Goal: Task Accomplishment & Management: Manage account settings

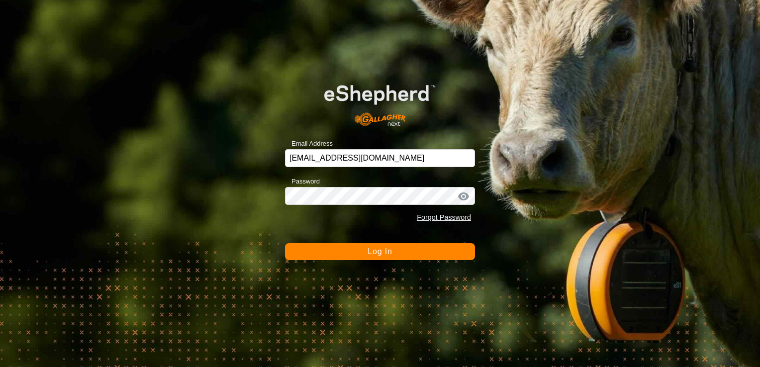
click at [419, 258] on button "Log In" at bounding box center [380, 251] width 190 height 17
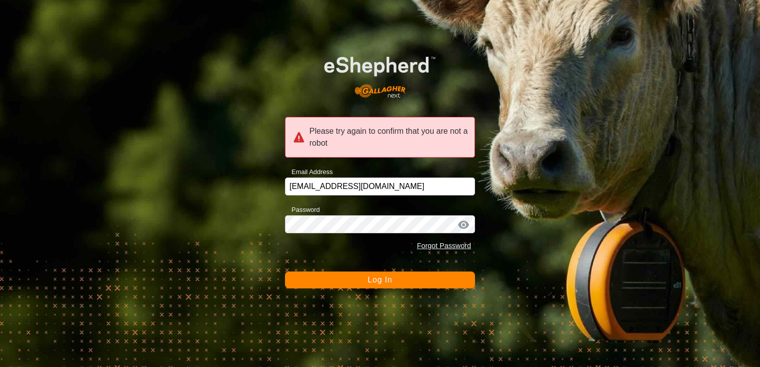
click at [434, 277] on button "Log In" at bounding box center [380, 280] width 190 height 17
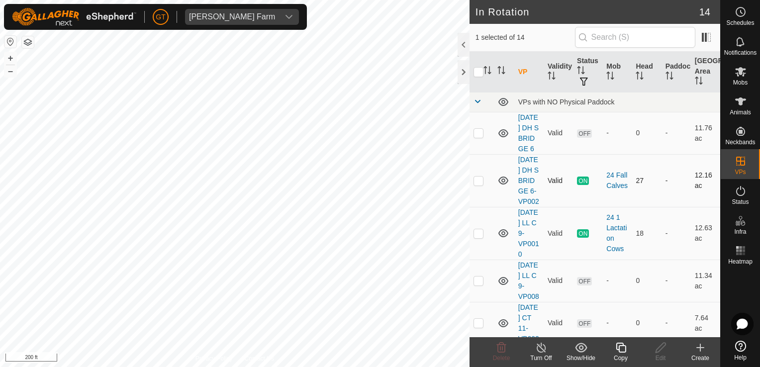
checkbox input "true"
checkbox input "false"
click at [498, 352] on icon at bounding box center [501, 348] width 9 height 10
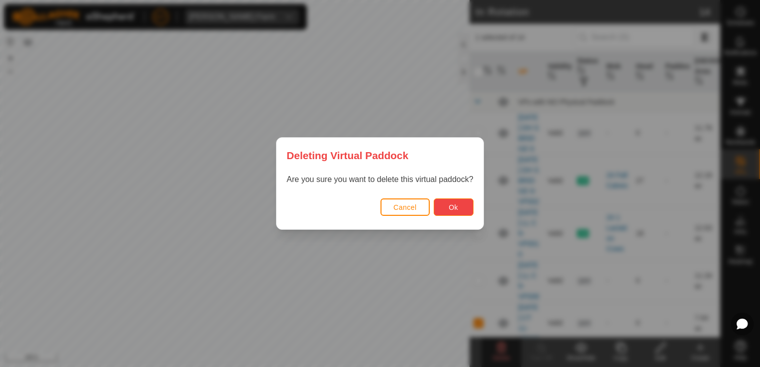
click at [445, 207] on button "Ok" at bounding box center [454, 207] width 40 height 17
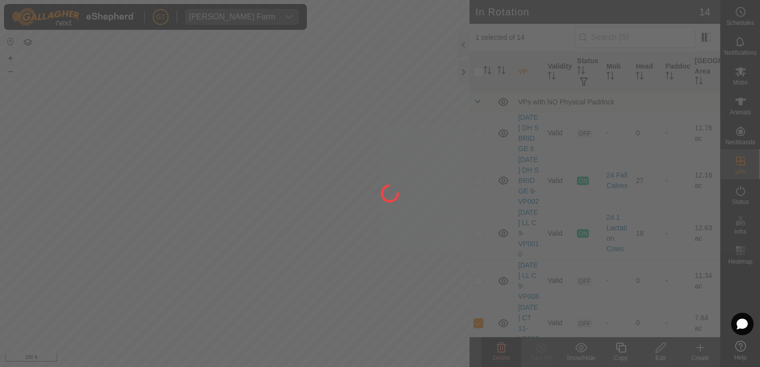
checkbox input "false"
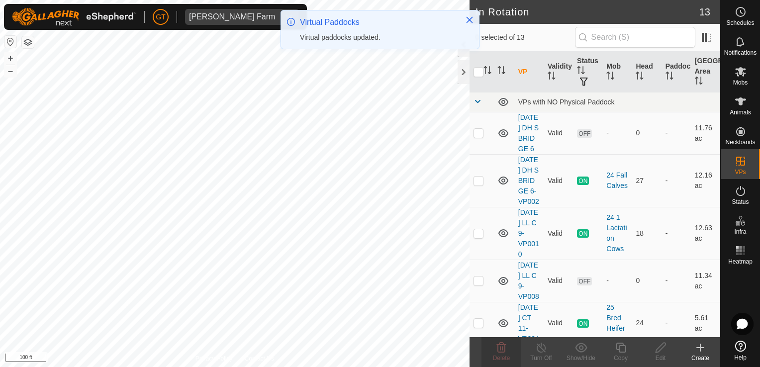
checkbox input "true"
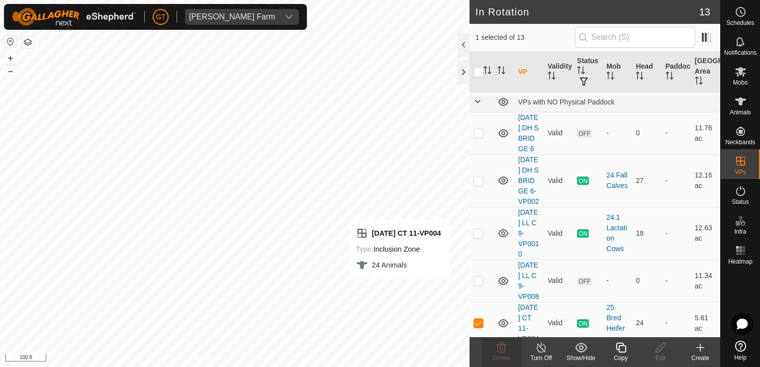
click at [623, 347] on icon at bounding box center [621, 348] width 12 height 12
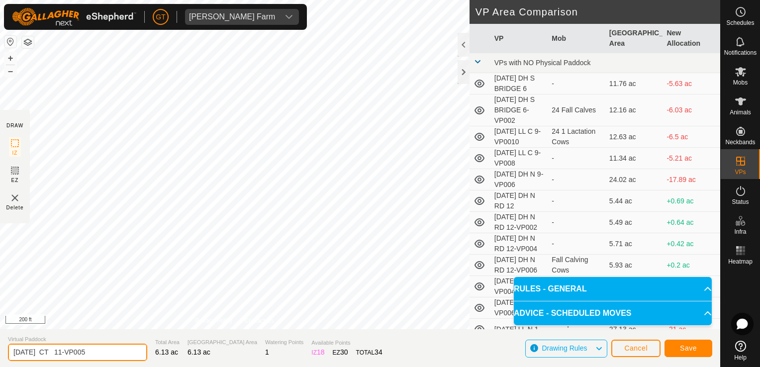
click at [103, 355] on input "[DATE] CT 11-VP005" at bounding box center [77, 352] width 139 height 17
type input "[DATE] CT 11-VP006"
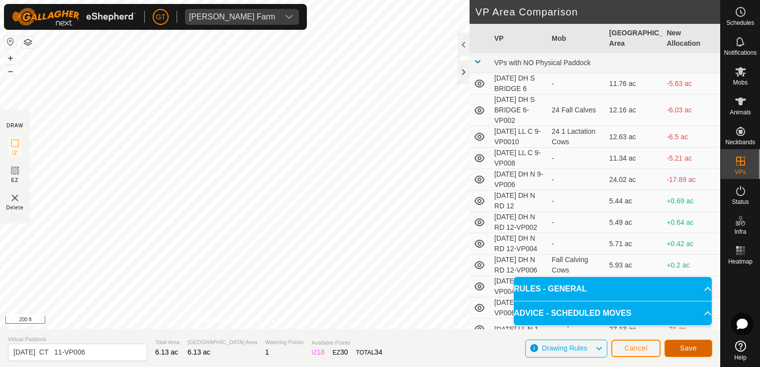
click at [694, 352] on span "Save" at bounding box center [688, 348] width 17 height 8
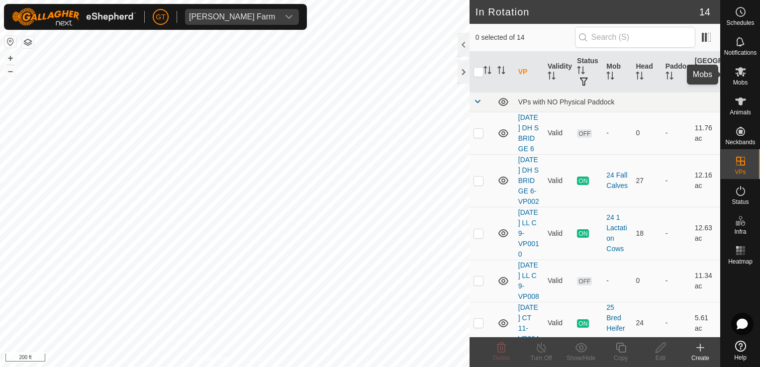
click at [738, 72] on icon at bounding box center [741, 72] width 12 height 12
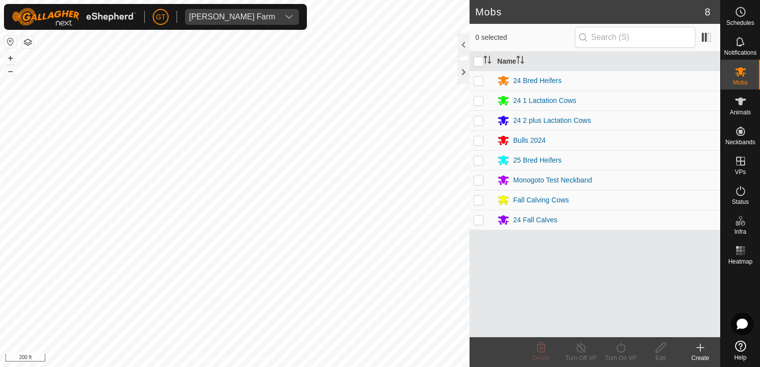
click at [480, 158] on p-checkbox at bounding box center [479, 160] width 10 height 8
checkbox input "true"
click at [621, 347] on icon at bounding box center [621, 348] width 12 height 12
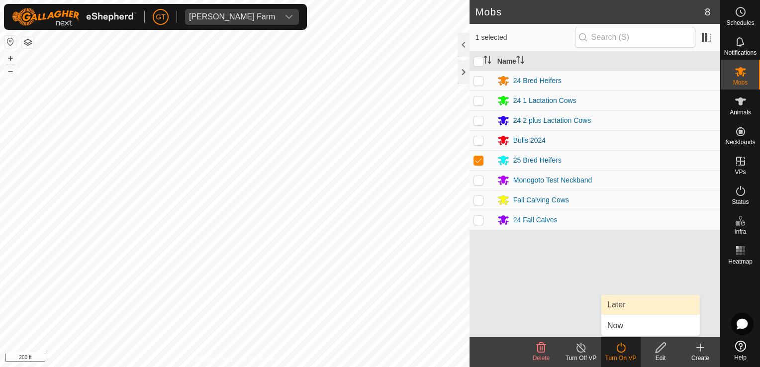
click at [631, 303] on link "Later" at bounding box center [651, 305] width 99 height 20
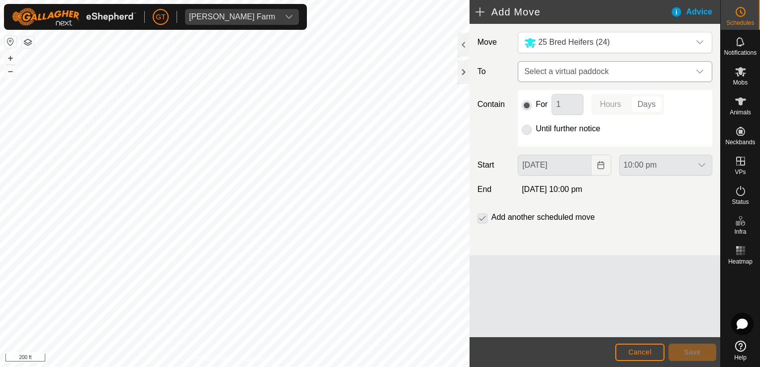
click at [703, 75] on icon "dropdown trigger" at bounding box center [700, 72] width 8 height 8
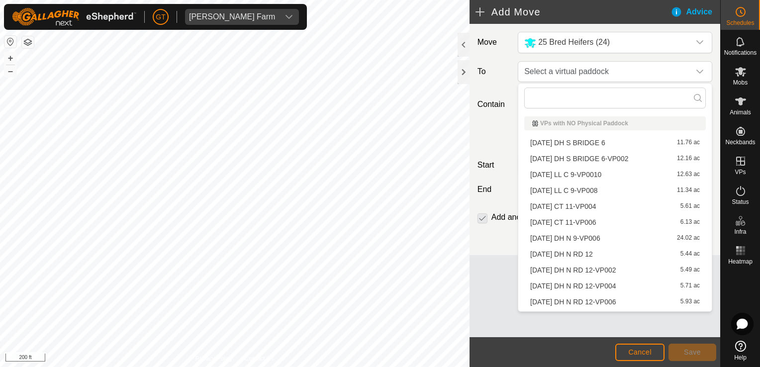
click at [626, 219] on li "[DATE] CT 11-VP006 6.13 ac" at bounding box center [615, 222] width 182 height 15
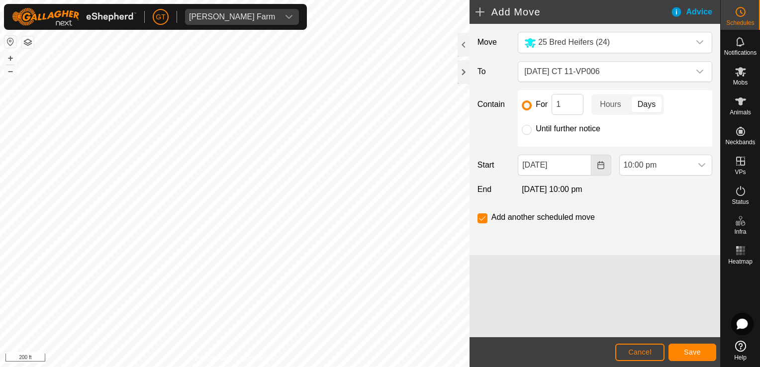
click at [601, 162] on icon "Choose Date" at bounding box center [601, 165] width 8 height 8
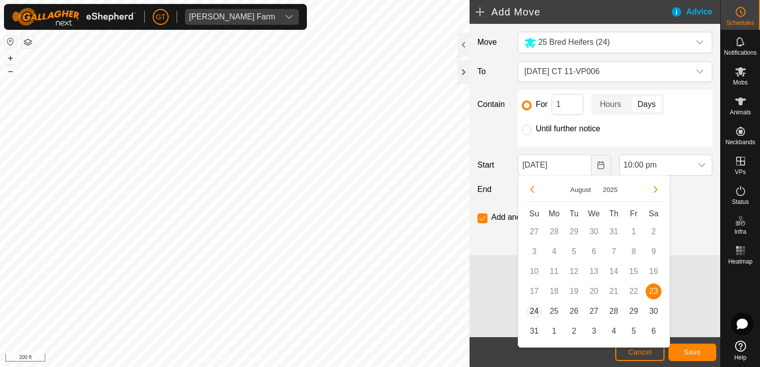
click at [536, 312] on span "24" at bounding box center [534, 312] width 16 height 16
type input "[DATE]"
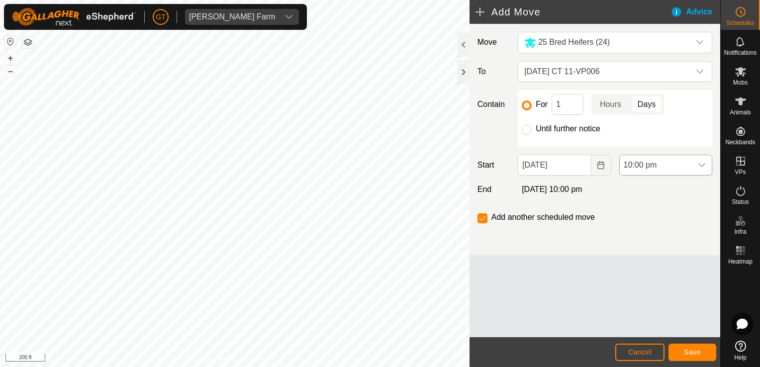
click at [704, 165] on icon "dropdown trigger" at bounding box center [702, 165] width 7 height 4
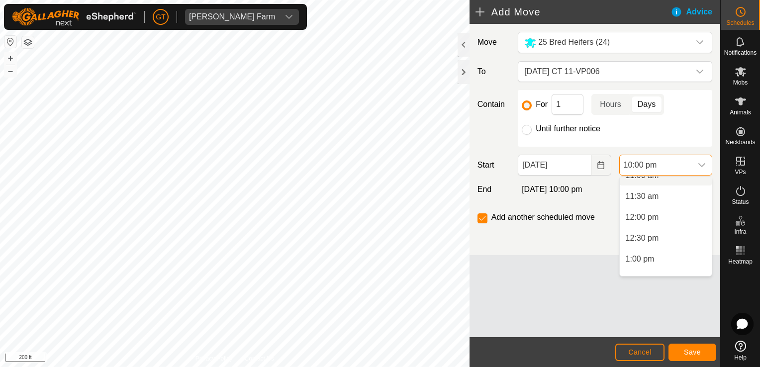
scroll to position [488, 0]
click at [674, 207] on li "12:00 pm" at bounding box center [666, 201] width 92 height 20
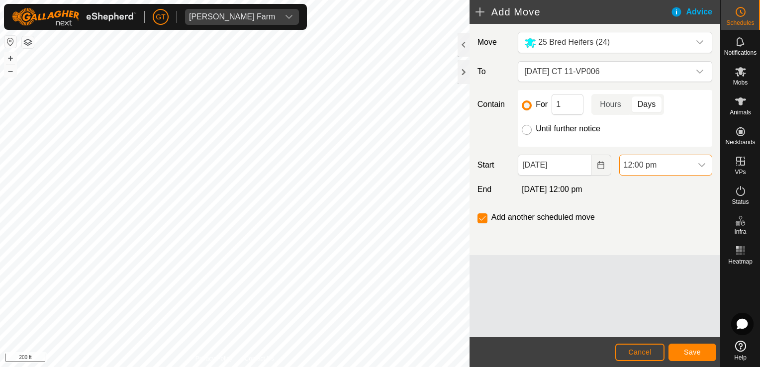
click at [529, 132] on input "Until further notice" at bounding box center [527, 130] width 10 height 10
radio input "true"
checkbox input "false"
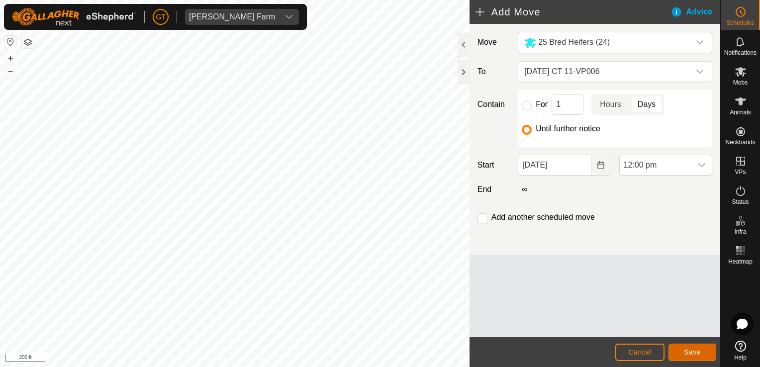
click at [695, 348] on span "Save" at bounding box center [692, 352] width 17 height 8
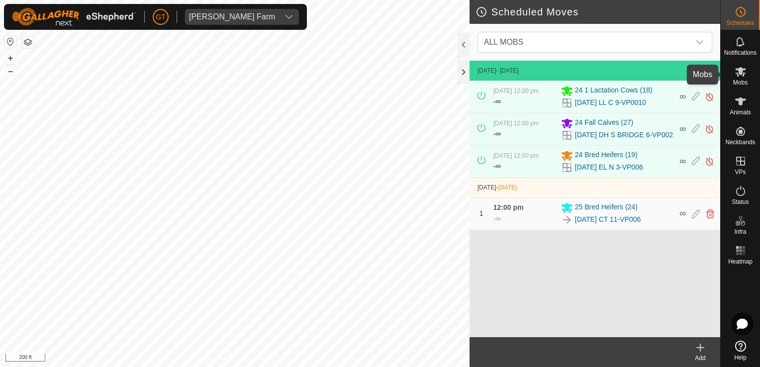
click at [743, 71] on icon at bounding box center [741, 72] width 12 height 12
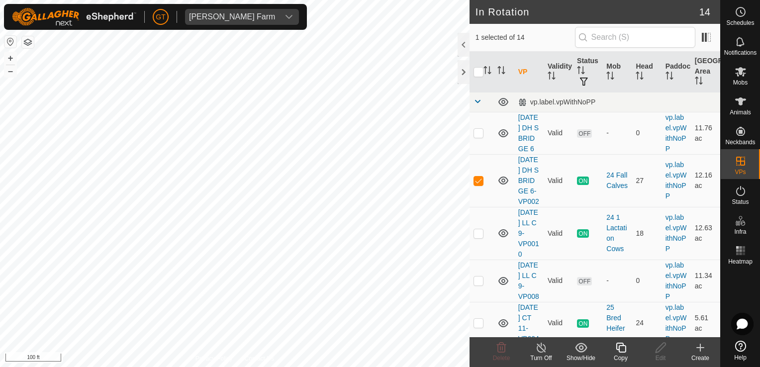
click at [617, 345] on icon at bounding box center [621, 348] width 10 height 10
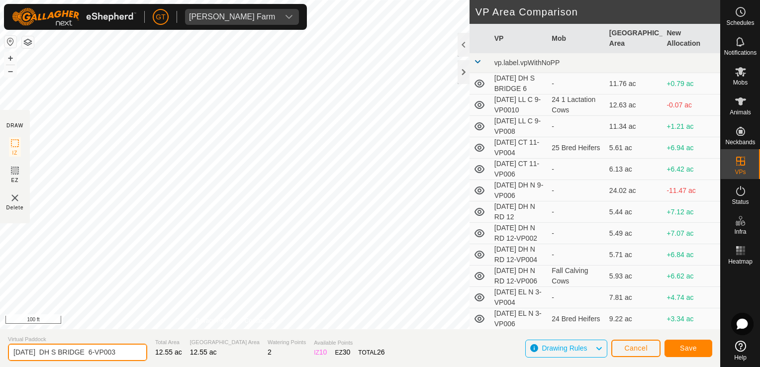
click at [131, 350] on input "[DATE] DH S BRIDGE 6-VP003" at bounding box center [77, 352] width 139 height 17
type input "[DATE] DH S BRIDGE 6-VP004"
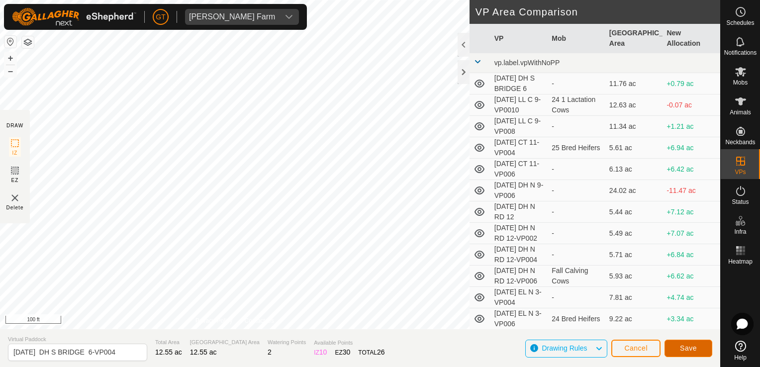
click at [689, 346] on span "Save" at bounding box center [688, 348] width 17 height 8
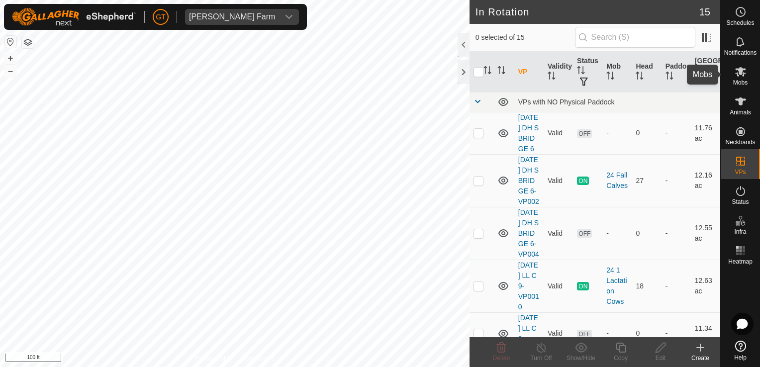
click at [741, 72] on icon at bounding box center [740, 71] width 11 height 9
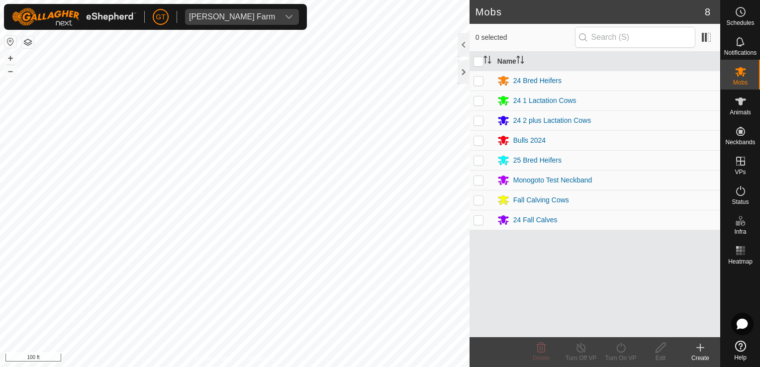
click at [477, 223] on p-checkbox at bounding box center [479, 220] width 10 height 8
checkbox input "true"
click at [620, 351] on icon at bounding box center [621, 348] width 12 height 12
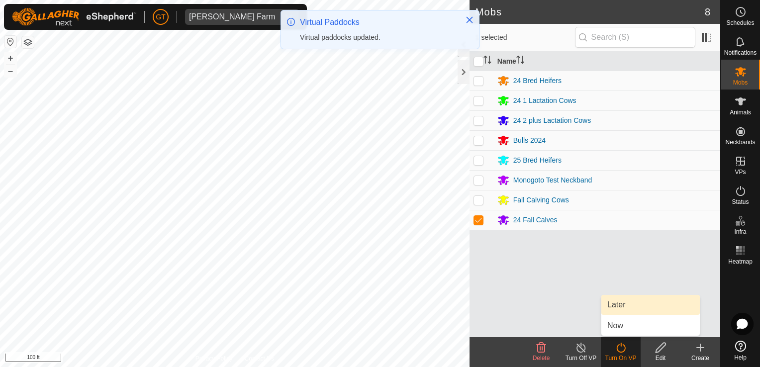
click at [623, 309] on link "Later" at bounding box center [651, 305] width 99 height 20
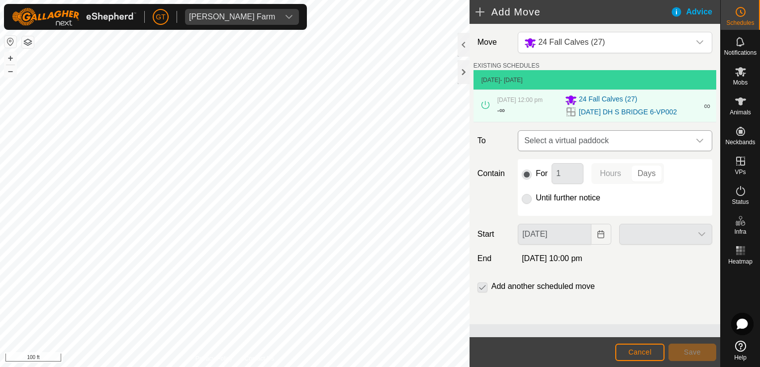
click at [699, 142] on icon "dropdown trigger" at bounding box center [700, 141] width 7 height 4
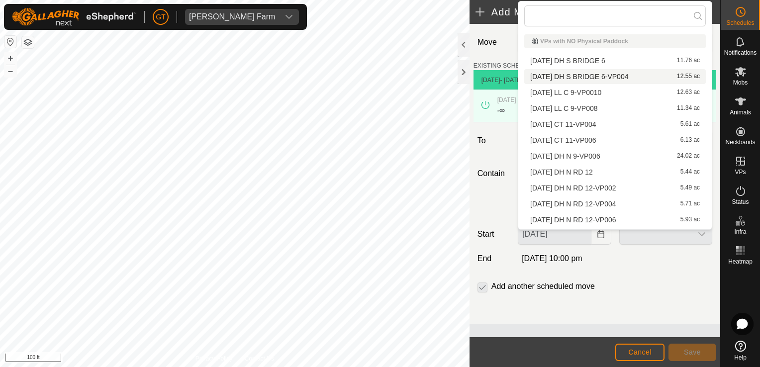
click at [646, 77] on li "[DATE] DH S BRIDGE 6-VP004 12.55 ac" at bounding box center [615, 76] width 182 height 15
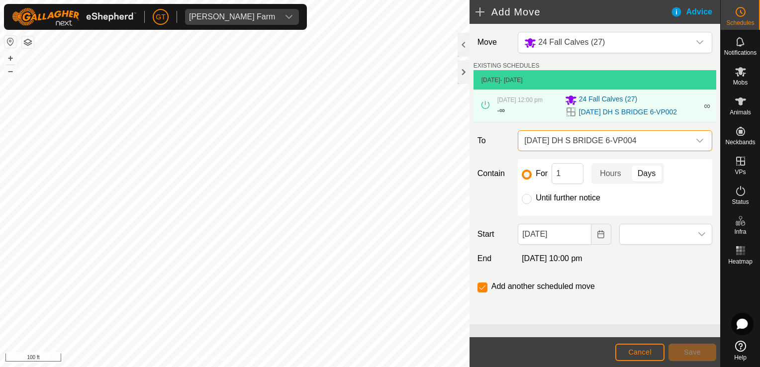
click at [533, 196] on div "Until further notice" at bounding box center [615, 198] width 187 height 12
click at [531, 198] on input "Until further notice" at bounding box center [527, 199] width 10 height 10
radio input "true"
checkbox input "false"
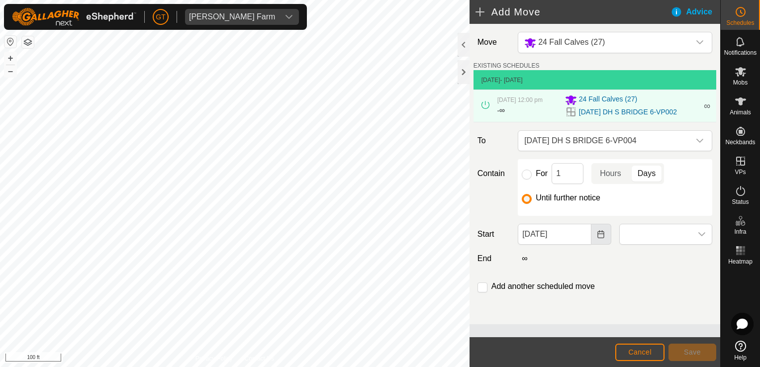
click at [603, 235] on icon "Choose Date" at bounding box center [601, 234] width 8 height 8
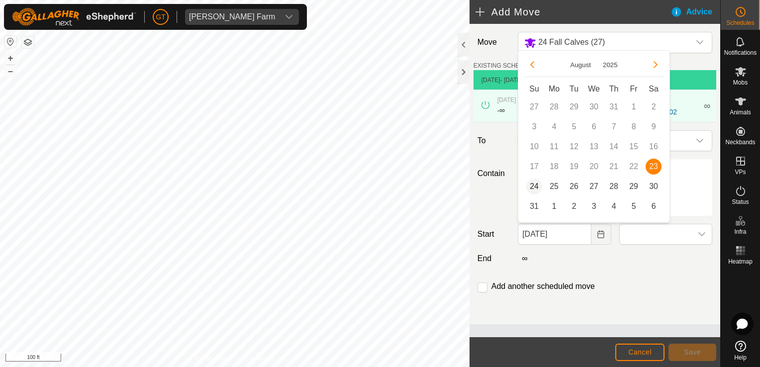
click at [532, 191] on span "24" at bounding box center [534, 187] width 16 height 16
type input "[DATE]"
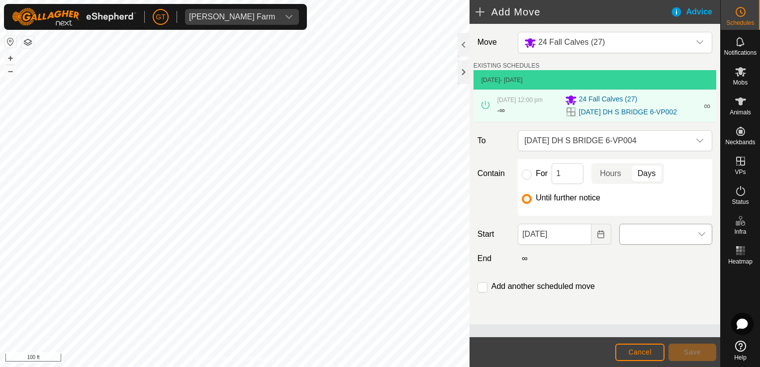
click at [701, 238] on div "dropdown trigger" at bounding box center [702, 234] width 20 height 20
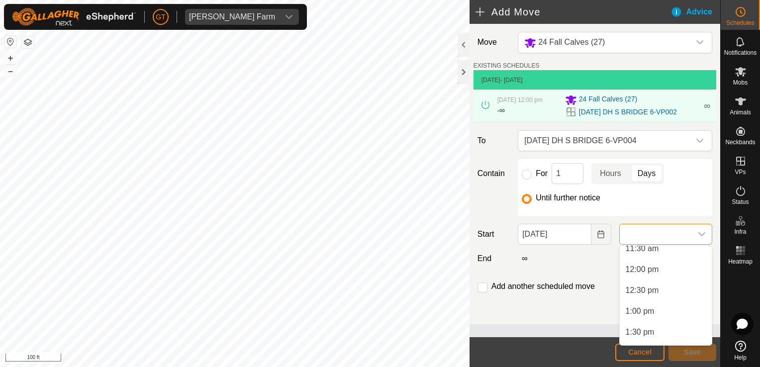
scroll to position [481, 0]
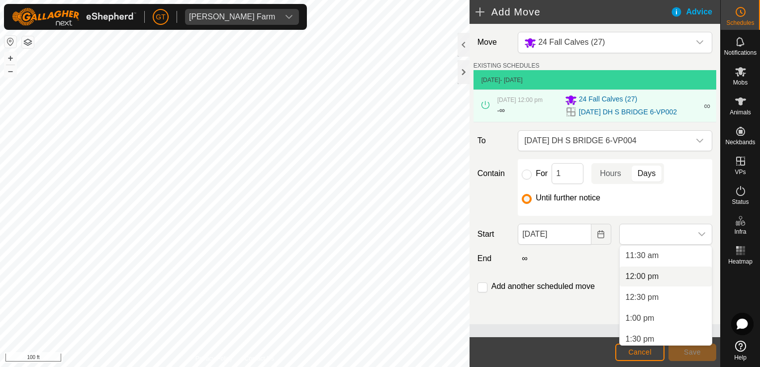
click at [663, 277] on li "12:00 pm" at bounding box center [666, 277] width 92 height 20
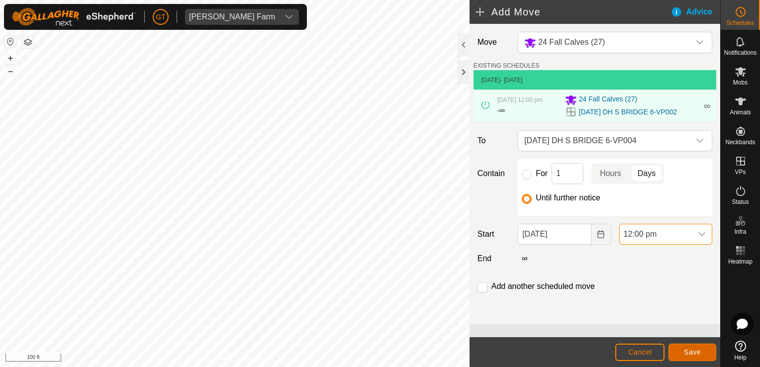
click at [697, 353] on span "Save" at bounding box center [692, 352] width 17 height 8
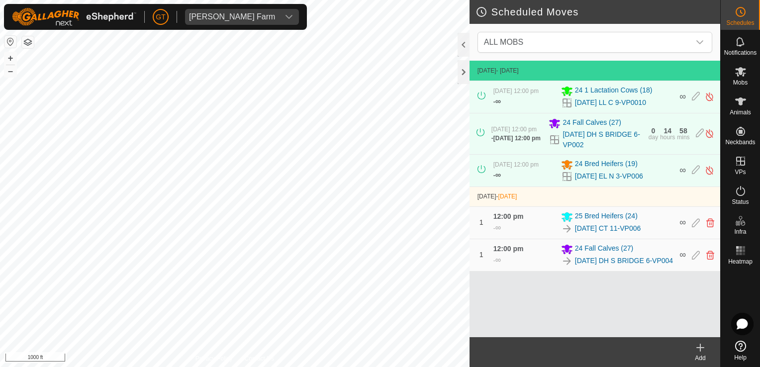
click at [529, 282] on div "Scheduled Moves ALL MOBS [DATE] - [DATE] [DATE] 12:00 pm - ∞ 24 1 Lactation Cow…" at bounding box center [360, 183] width 721 height 367
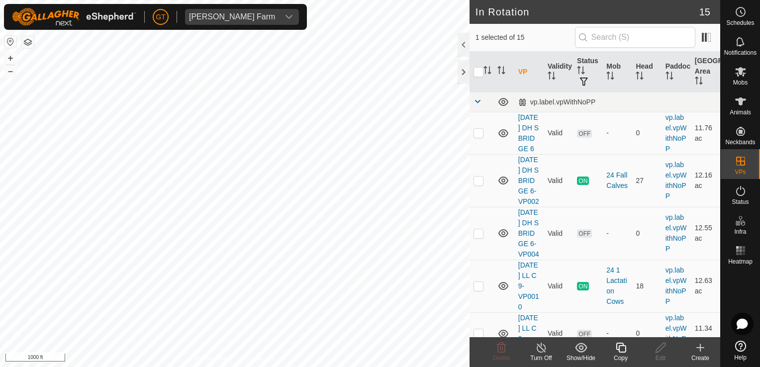
click at [626, 349] on icon at bounding box center [621, 348] width 12 height 12
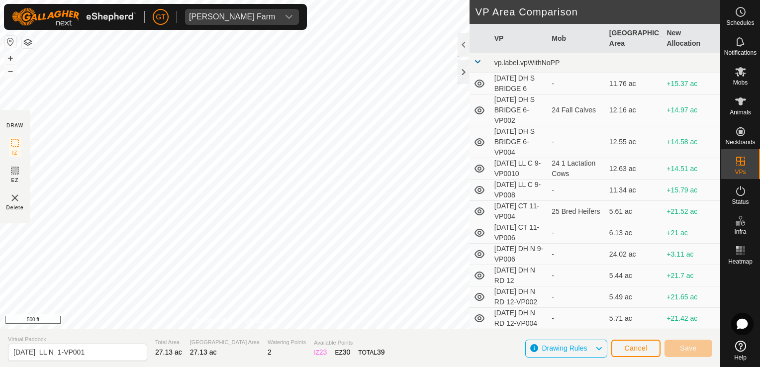
click at [541, 216] on div "DRAW IZ EZ Delete Privacy Policy Contact Us + – ⇧ i 500 ft VP Area Comparison V…" at bounding box center [360, 164] width 721 height 329
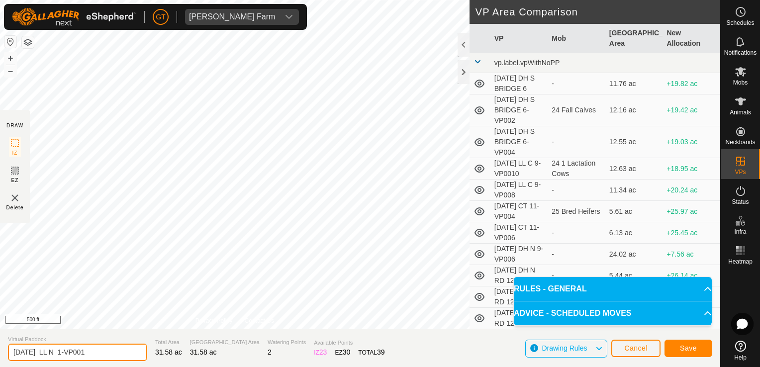
click at [106, 349] on input "[DATE] LL N 1-VP001" at bounding box center [77, 352] width 139 height 17
type input "[DATE] LL N 1-VP002"
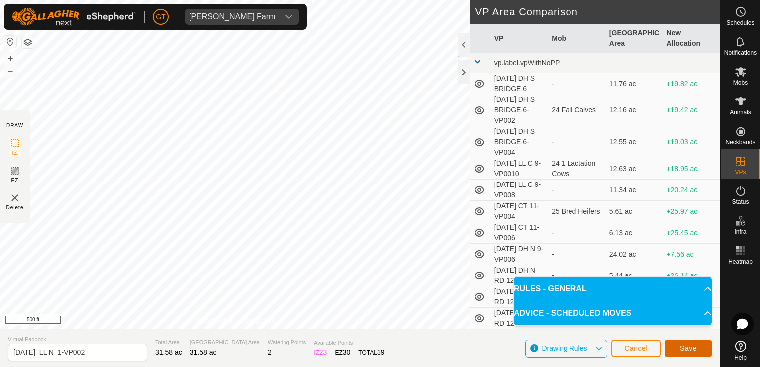
click at [690, 346] on span "Save" at bounding box center [688, 348] width 17 height 8
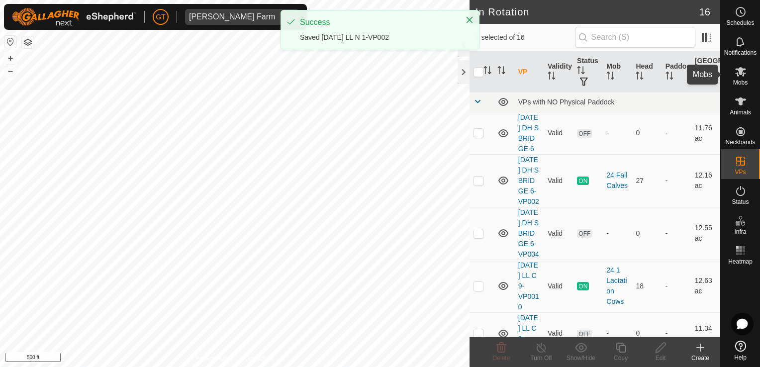
click at [745, 74] on icon at bounding box center [741, 72] width 12 height 12
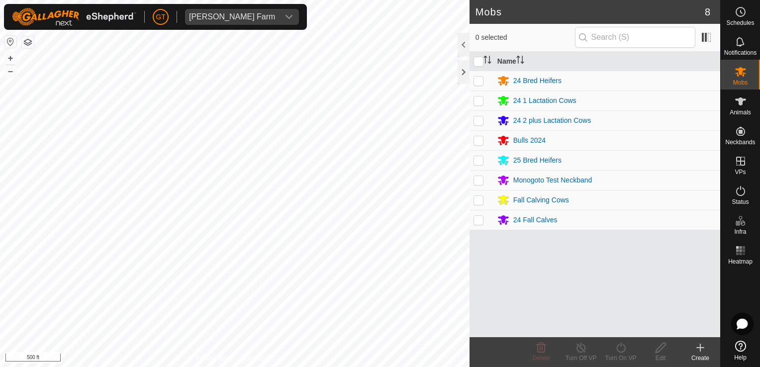
click at [483, 119] on p-checkbox at bounding box center [479, 120] width 10 height 8
checkbox input "true"
click at [622, 347] on icon at bounding box center [621, 348] width 12 height 12
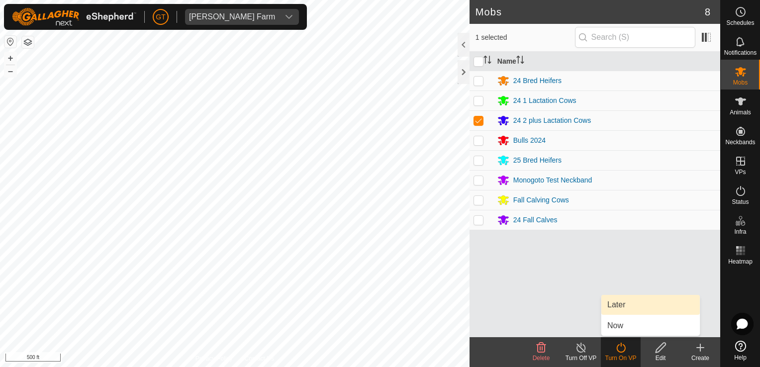
click at [642, 306] on link "Later" at bounding box center [651, 305] width 99 height 20
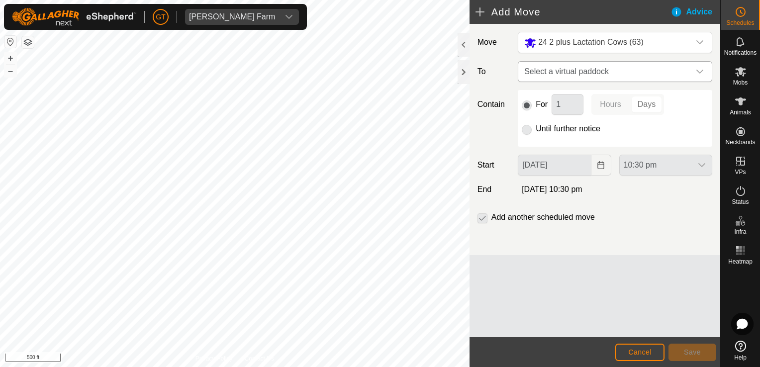
click at [697, 68] on icon "dropdown trigger" at bounding box center [700, 72] width 8 height 8
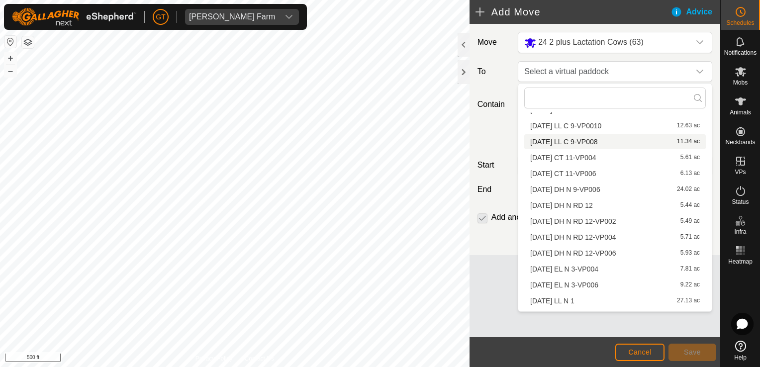
scroll to position [78, 0]
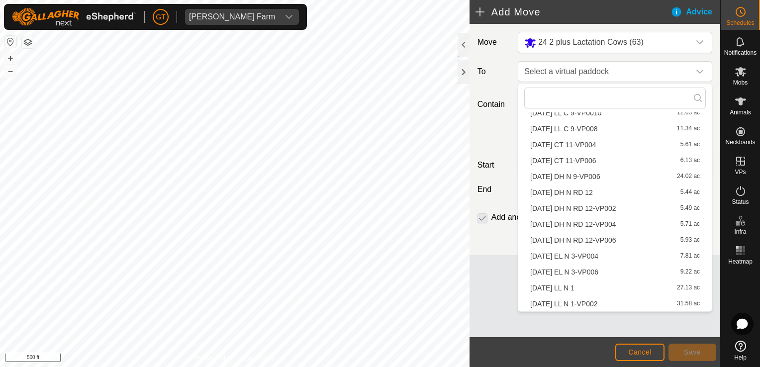
click at [622, 303] on li "[DATE] LL N 1-VP002 31.58 ac" at bounding box center [615, 304] width 182 height 15
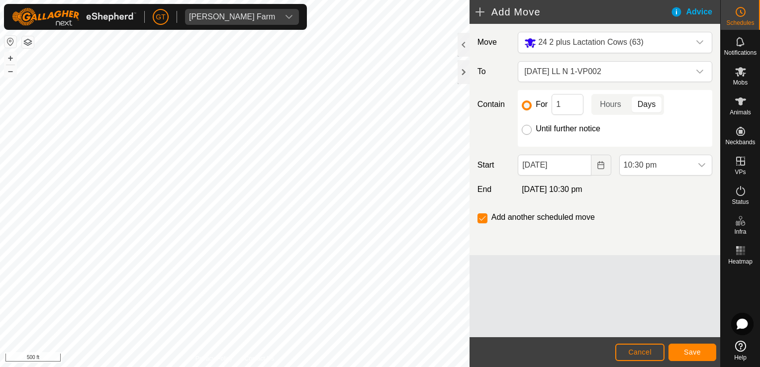
click at [525, 125] on input "Until further notice" at bounding box center [527, 130] width 10 height 10
radio input "true"
checkbox input "false"
click at [605, 162] on icon "Choose Date" at bounding box center [601, 165] width 8 height 8
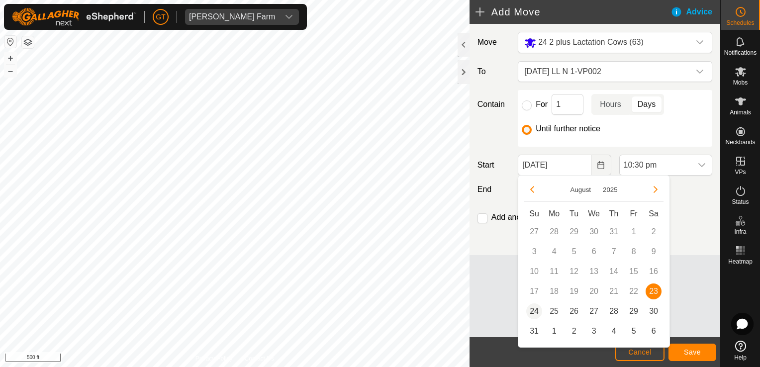
click at [531, 311] on span "24" at bounding box center [534, 312] width 16 height 16
type input "[DATE]"
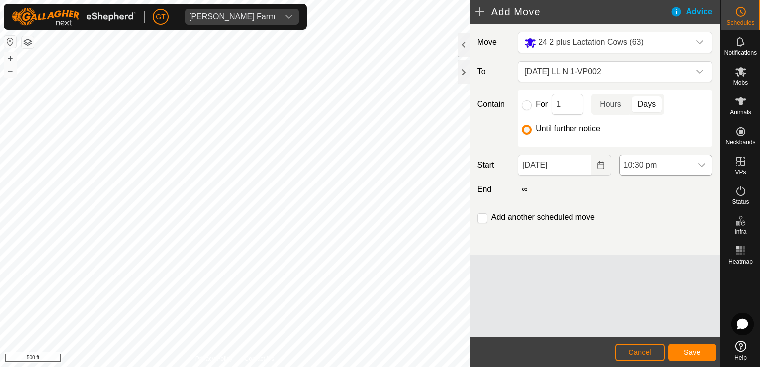
click at [704, 162] on icon "dropdown trigger" at bounding box center [702, 165] width 8 height 8
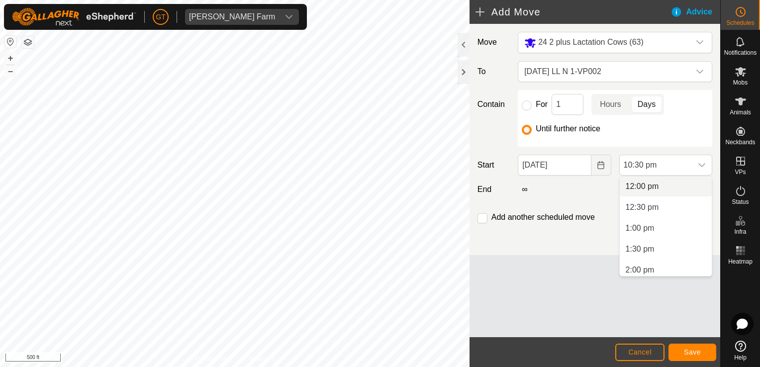
click at [669, 190] on li "12:00 pm" at bounding box center [666, 187] width 92 height 20
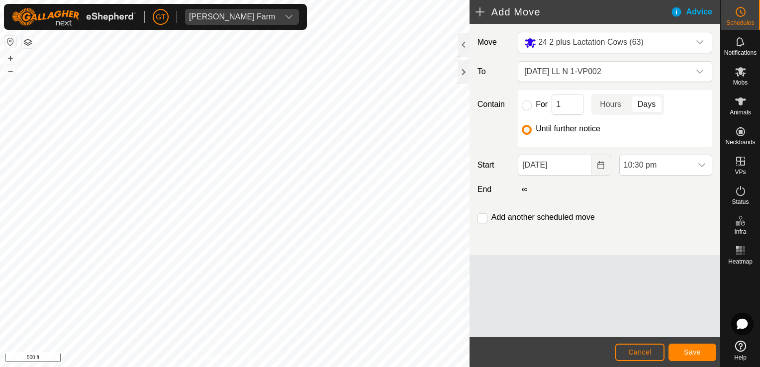
scroll to position [861, 0]
click at [685, 350] on span "Save" at bounding box center [692, 352] width 17 height 8
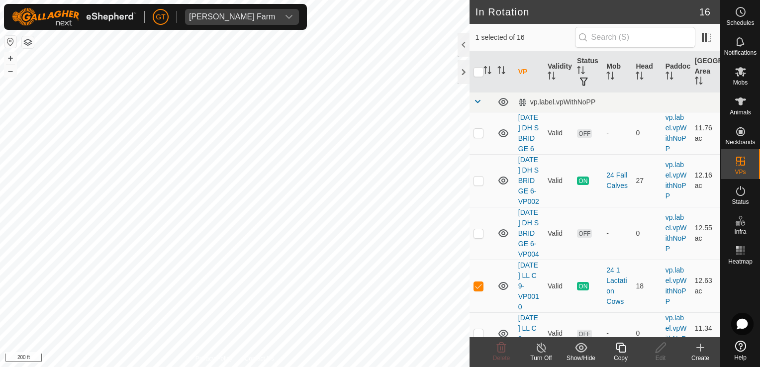
click at [621, 348] on icon at bounding box center [621, 348] width 12 height 12
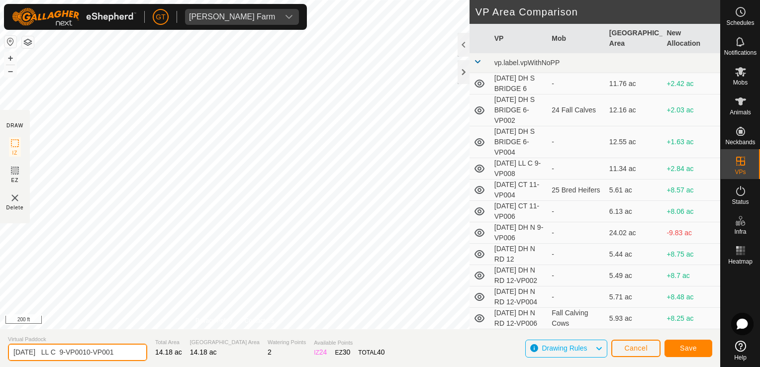
click at [133, 353] on input "[DATE] LL C 9-VP0010-VP001" at bounding box center [77, 352] width 139 height 17
type input "[DATE] LL C 9-VP0010-VP002"
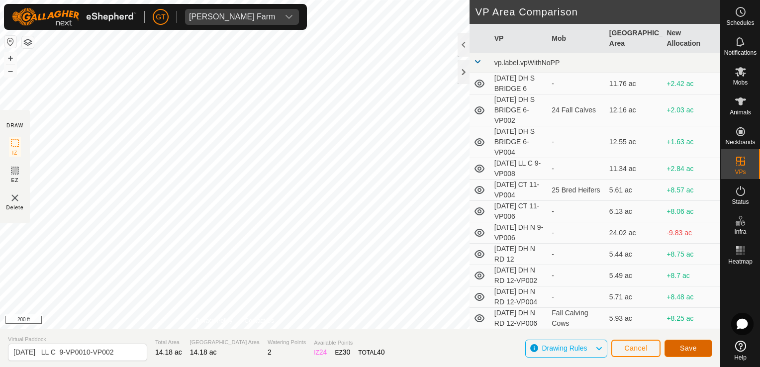
click at [687, 350] on span "Save" at bounding box center [688, 348] width 17 height 8
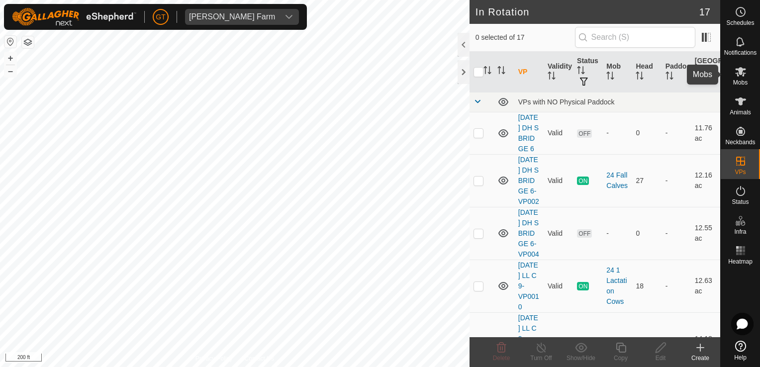
click at [742, 69] on icon at bounding box center [740, 71] width 11 height 9
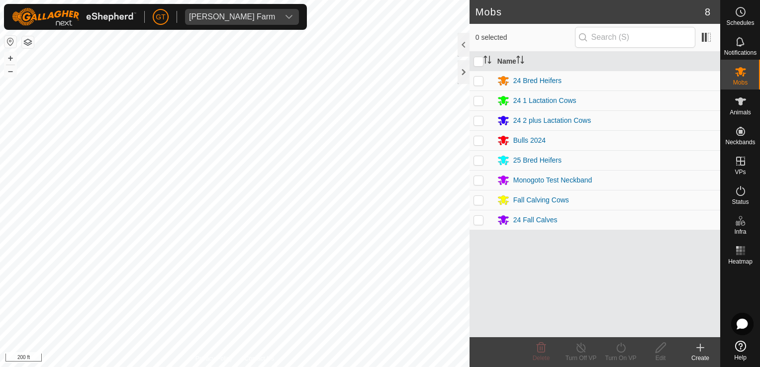
click at [481, 97] on p-checkbox at bounding box center [479, 101] width 10 height 8
checkbox input "true"
click at [623, 348] on icon at bounding box center [621, 348] width 12 height 12
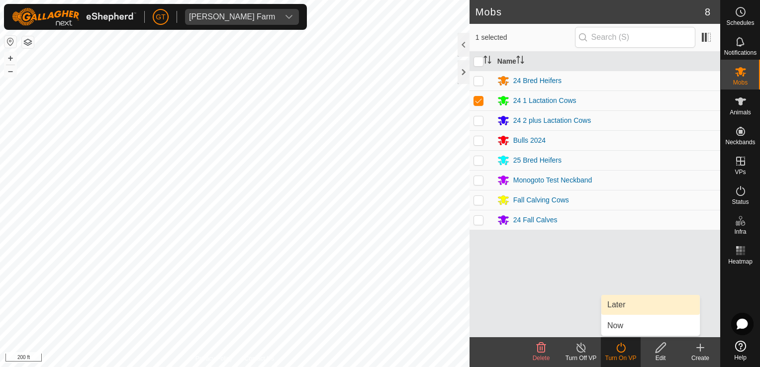
click at [629, 304] on link "Later" at bounding box center [651, 305] width 99 height 20
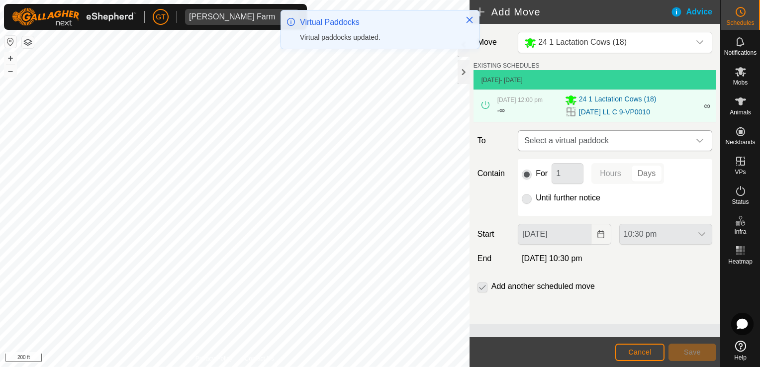
click at [703, 137] on icon "dropdown trigger" at bounding box center [700, 141] width 8 height 8
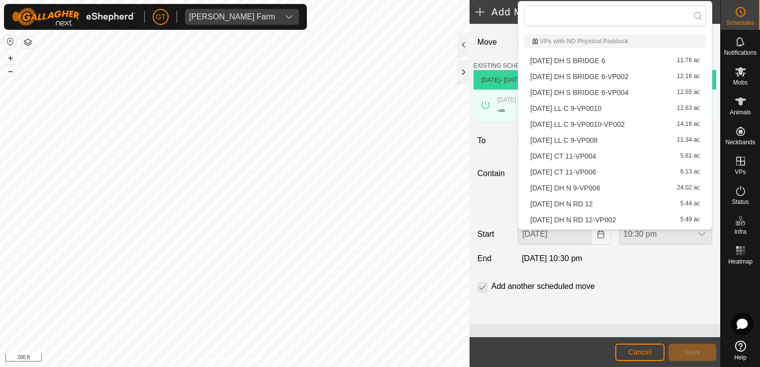
click at [648, 123] on li "[DATE] LL C 9-VP0010-VP002 14.18 ac" at bounding box center [615, 124] width 182 height 15
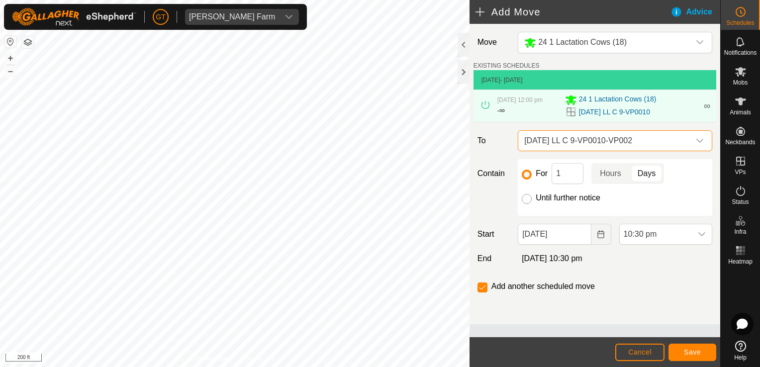
click at [529, 198] on input "Until further notice" at bounding box center [527, 199] width 10 height 10
radio input "true"
checkbox input "false"
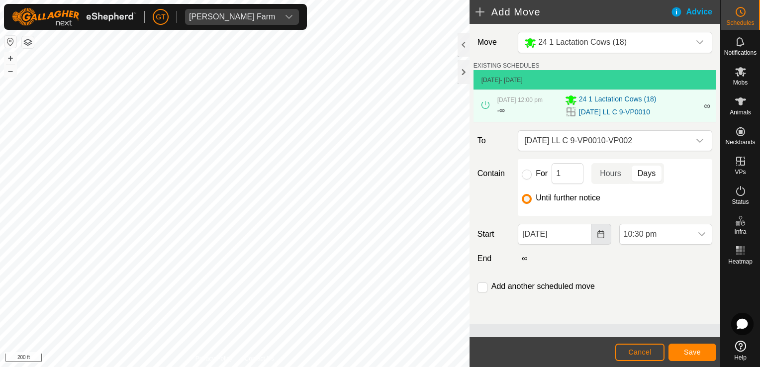
click at [602, 235] on icon "Choose Date" at bounding box center [601, 234] width 8 height 8
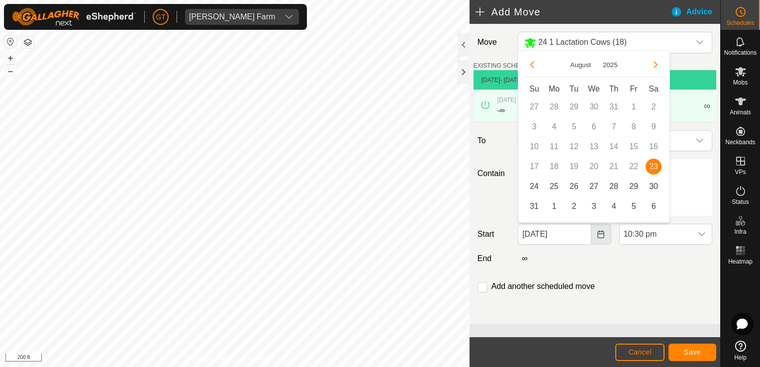
click at [601, 232] on icon "Choose Date" at bounding box center [601, 234] width 8 height 8
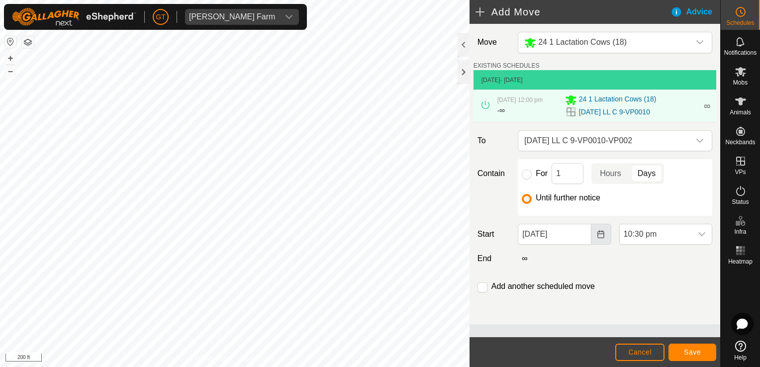
click at [604, 232] on icon "Choose Date" at bounding box center [601, 234] width 6 height 8
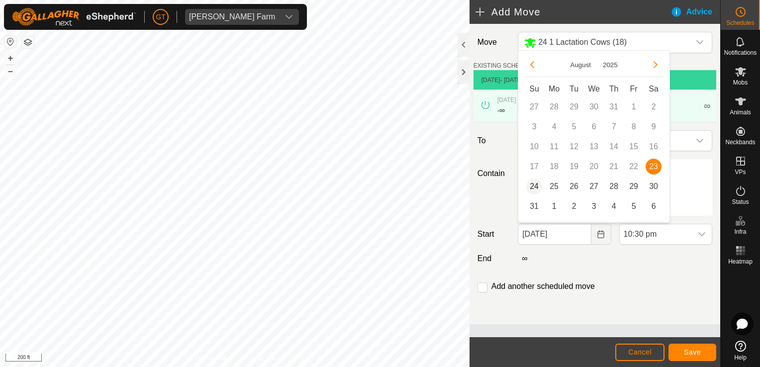
click at [533, 187] on span "24" at bounding box center [534, 187] width 16 height 16
type input "[DATE]"
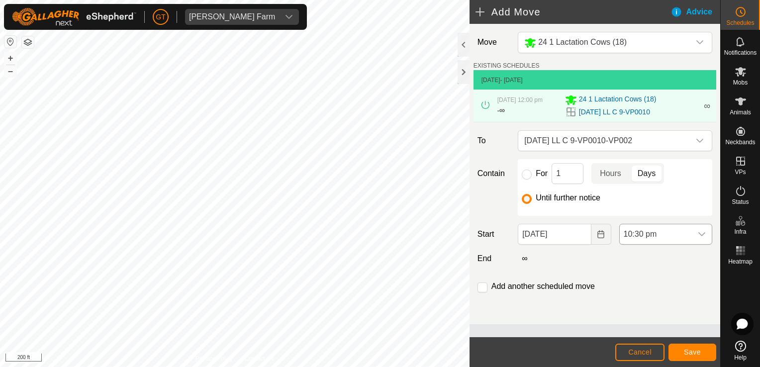
click at [702, 232] on icon "dropdown trigger" at bounding box center [702, 234] width 8 height 8
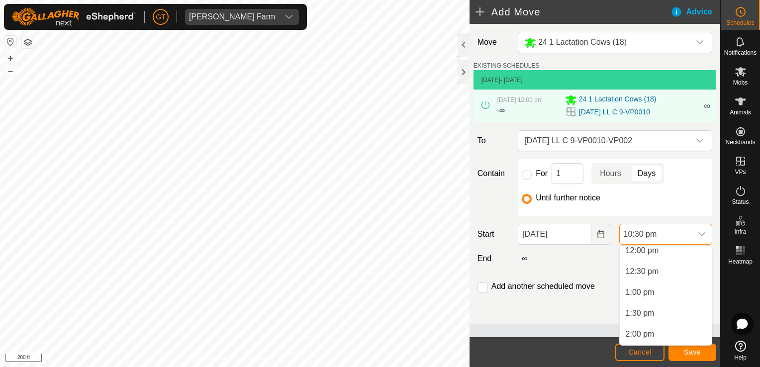
scroll to position [502, 0]
click at [683, 256] on li "12:00 pm" at bounding box center [666, 256] width 92 height 20
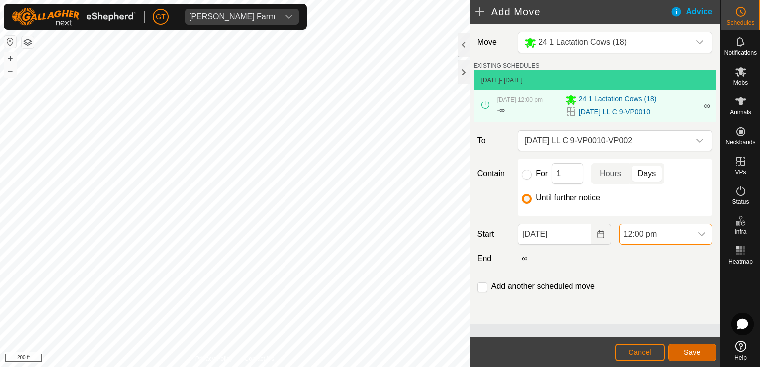
click at [689, 353] on span "Save" at bounding box center [692, 352] width 17 height 8
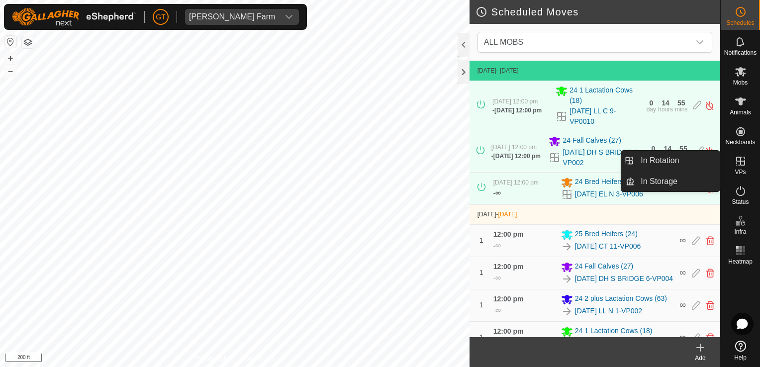
click at [735, 165] on icon at bounding box center [741, 161] width 12 height 12
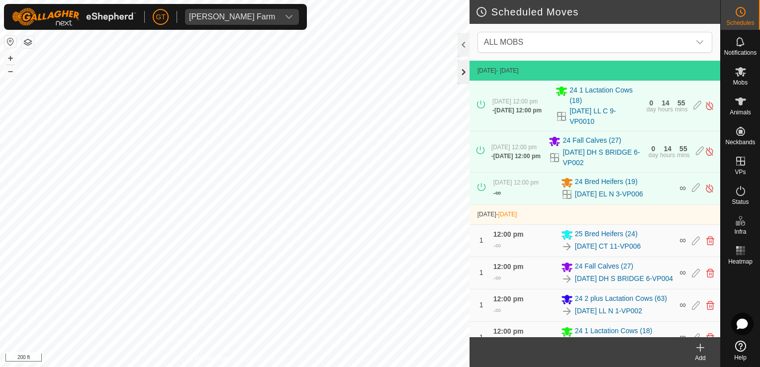
click at [462, 69] on div at bounding box center [464, 72] width 12 height 24
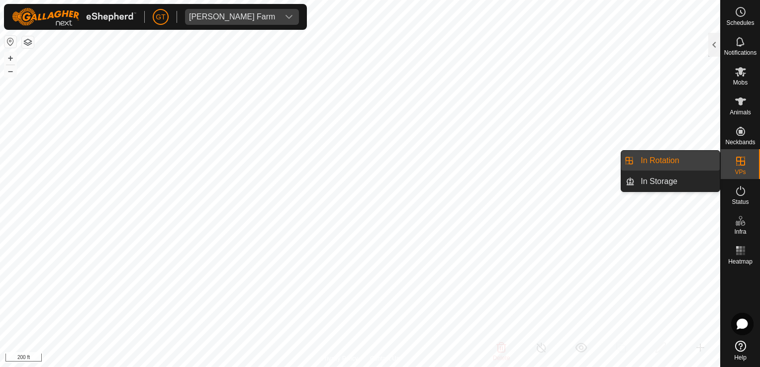
click at [745, 157] on icon at bounding box center [741, 161] width 12 height 12
click at [738, 159] on icon at bounding box center [741, 161] width 12 height 12
click at [677, 159] on link "In Rotation" at bounding box center [677, 161] width 85 height 20
click at [741, 160] on icon at bounding box center [741, 161] width 12 height 12
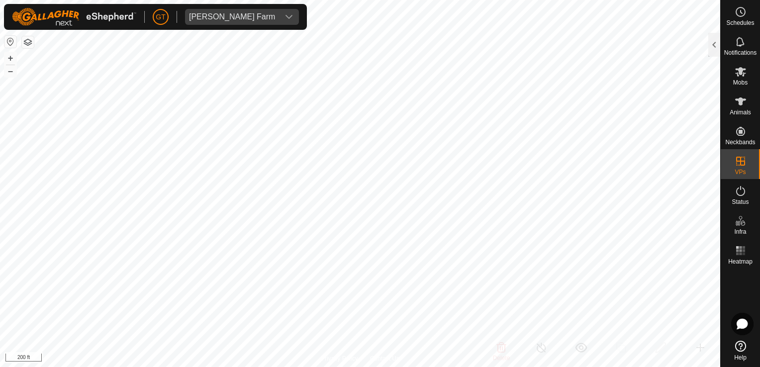
checkbox input "false"
checkbox input "true"
click at [742, 103] on icon at bounding box center [741, 102] width 12 height 12
click at [715, 44] on div at bounding box center [715, 45] width 12 height 24
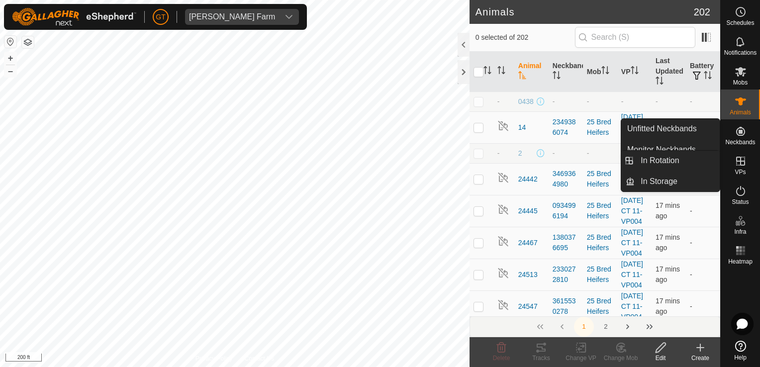
click at [739, 167] on icon at bounding box center [741, 161] width 12 height 12
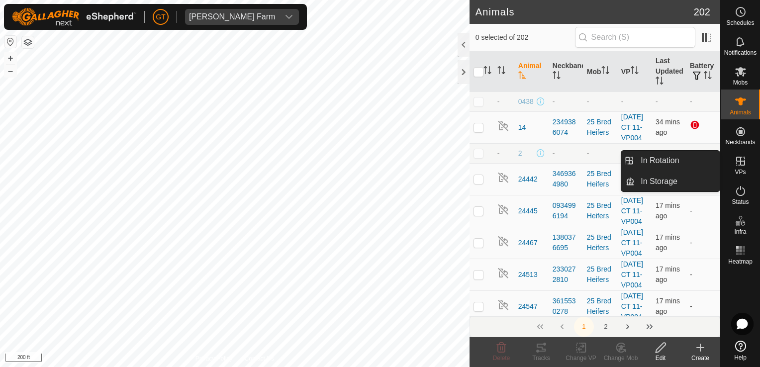
click at [710, 156] on link "In Rotation" at bounding box center [677, 161] width 85 height 20
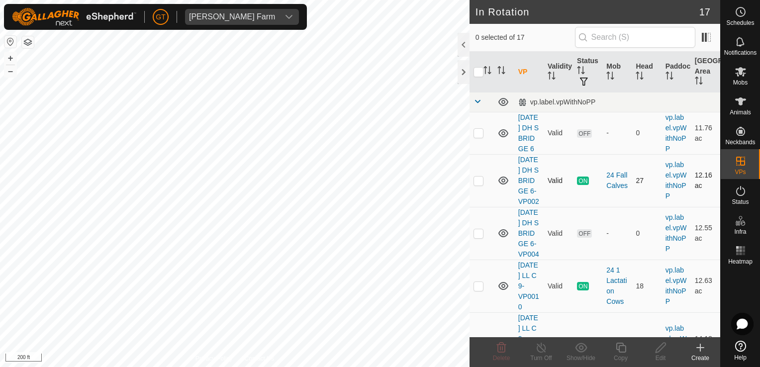
checkbox input "true"
checkbox input "false"
click at [503, 351] on icon at bounding box center [502, 348] width 12 height 12
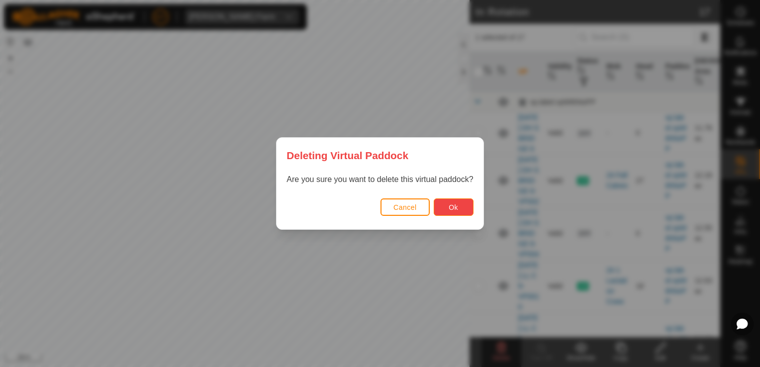
click at [466, 210] on button "Ok" at bounding box center [454, 207] width 40 height 17
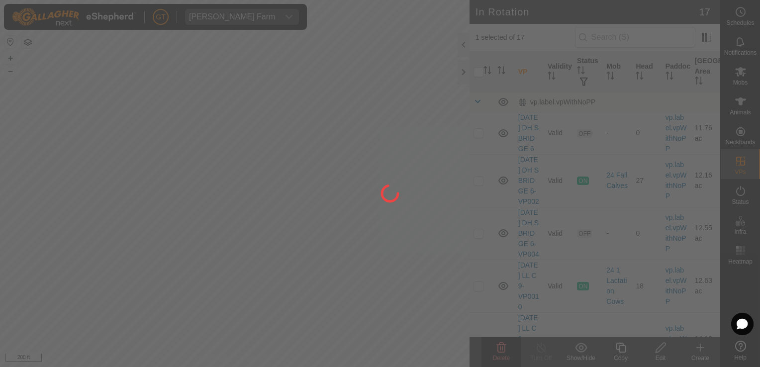
checkbox input "false"
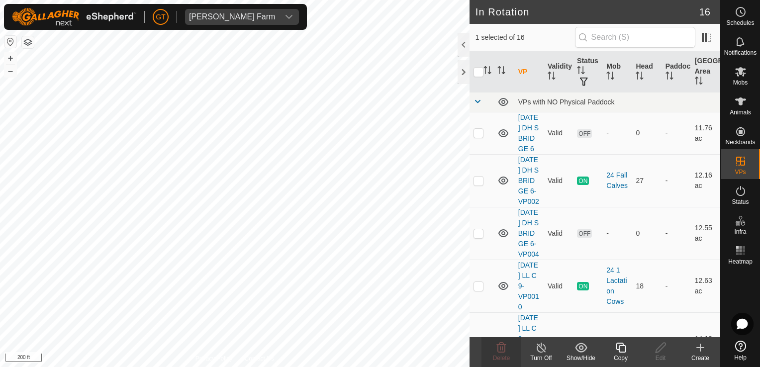
checkbox input "false"
checkbox input "true"
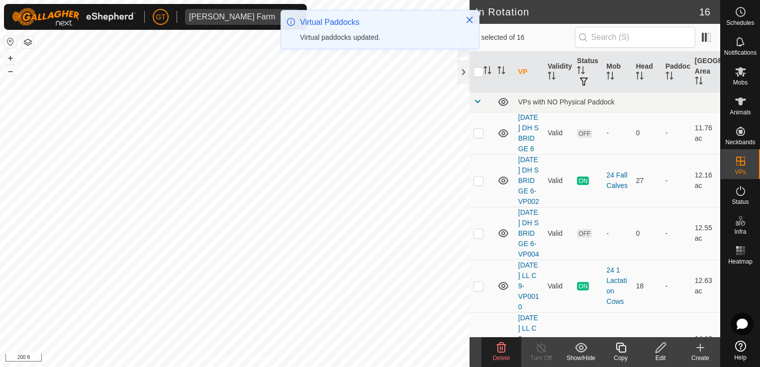
click at [502, 345] on icon at bounding box center [502, 348] width 12 height 12
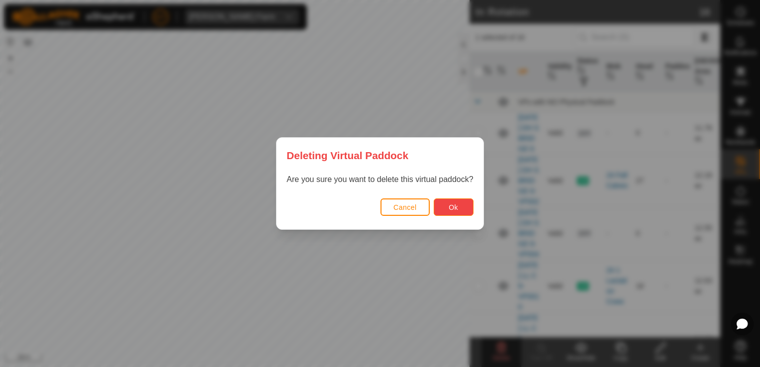
click at [449, 208] on span "Ok" at bounding box center [453, 208] width 9 height 8
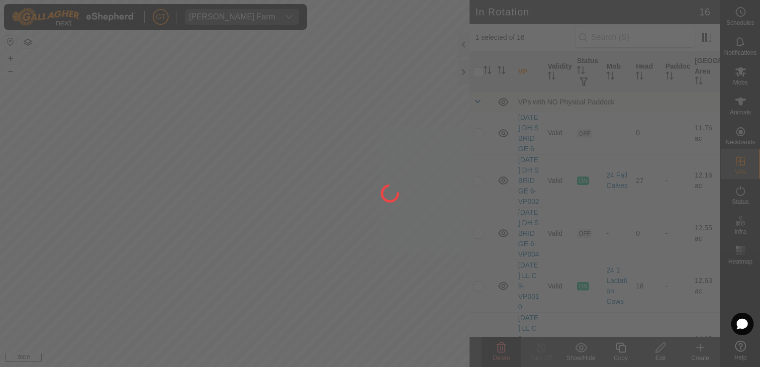
checkbox input "false"
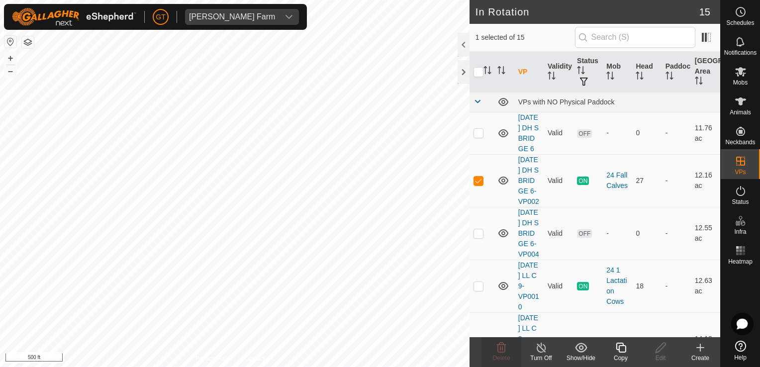
checkbox input "false"
click at [505, 343] on icon at bounding box center [502, 348] width 12 height 12
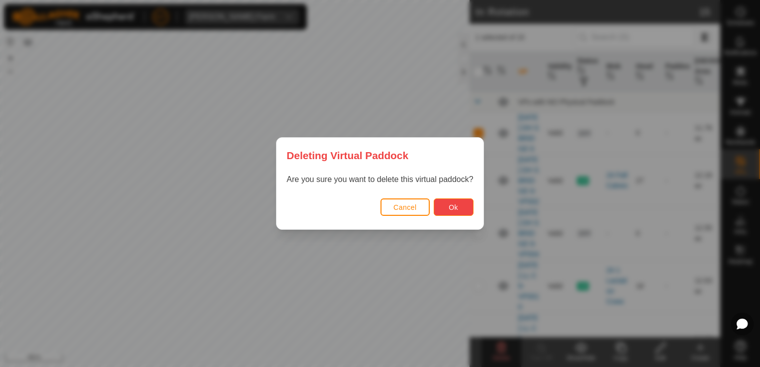
click at [462, 205] on button "Ok" at bounding box center [454, 207] width 40 height 17
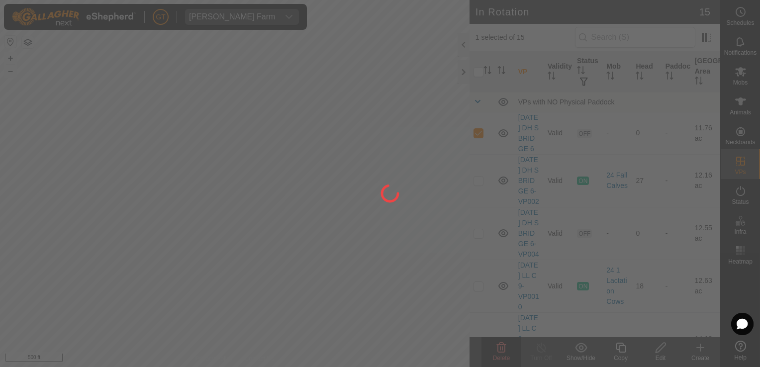
checkbox input "false"
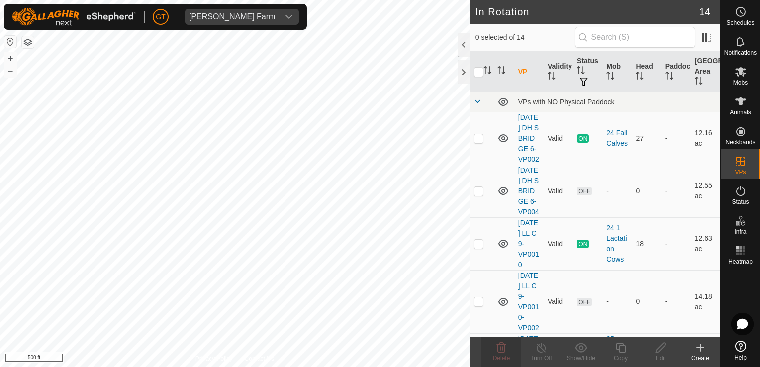
checkbox input "true"
checkbox input "false"
click at [503, 347] on icon at bounding box center [502, 348] width 12 height 12
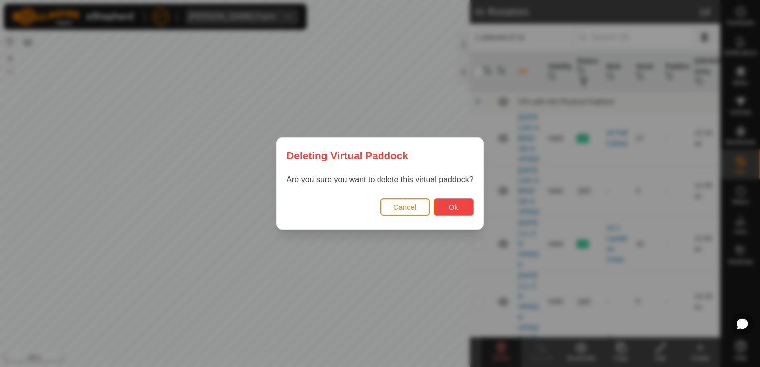
click at [454, 209] on span "Ok" at bounding box center [453, 208] width 9 height 8
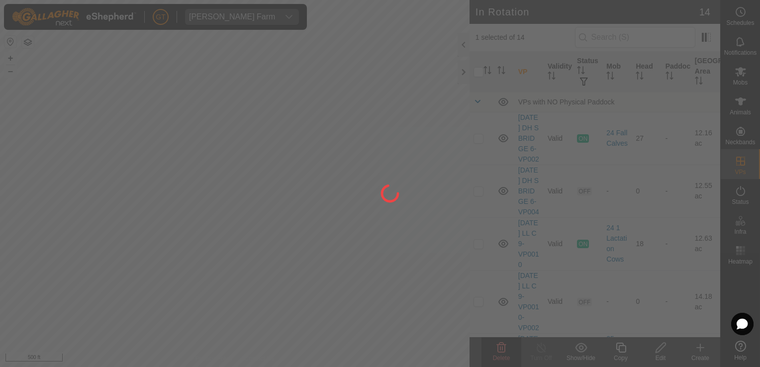
checkbox input "false"
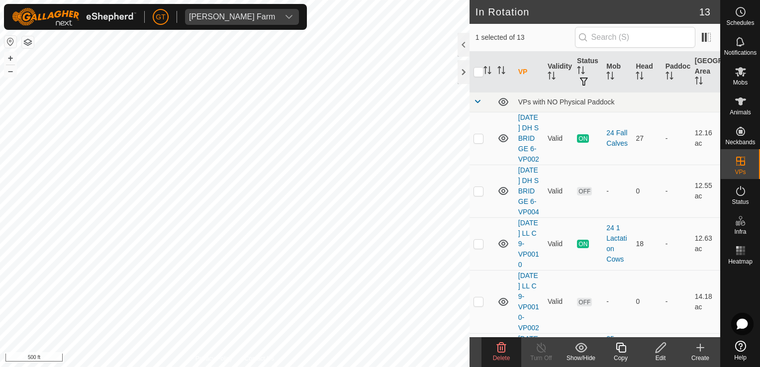
click at [500, 347] on icon at bounding box center [502, 348] width 12 height 12
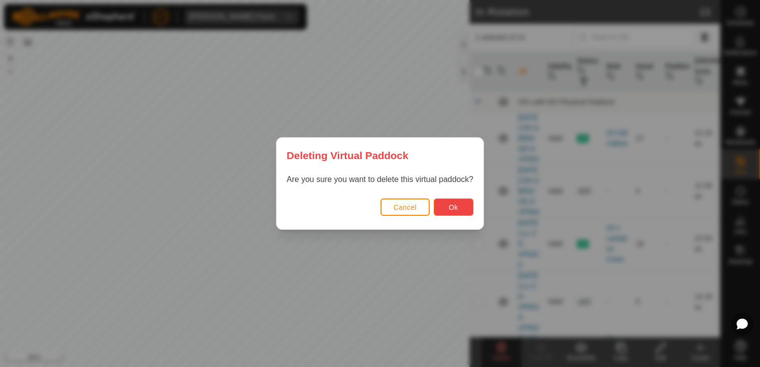
click at [448, 208] on button "Ok" at bounding box center [454, 207] width 40 height 17
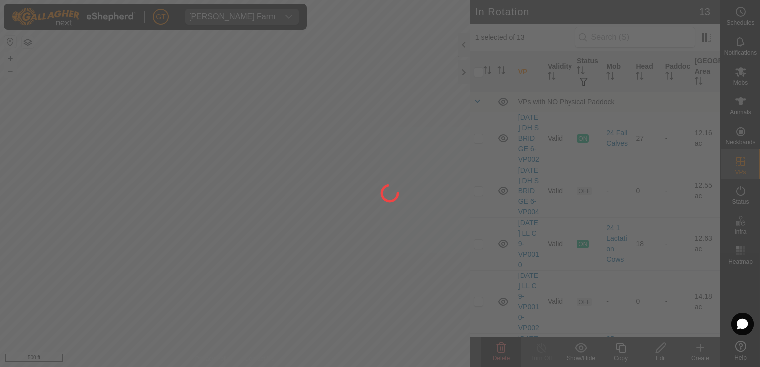
checkbox input "false"
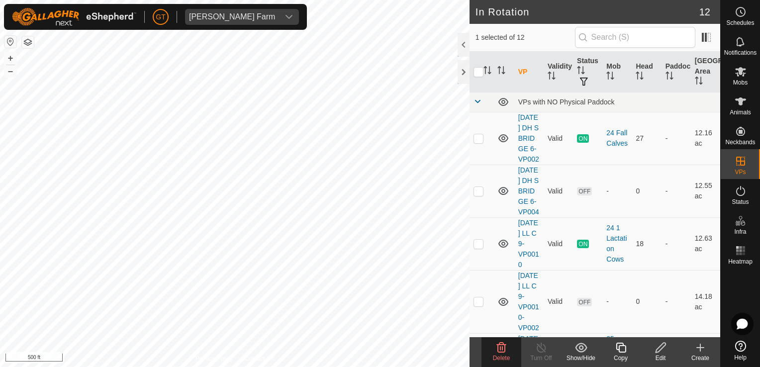
click at [502, 347] on icon at bounding box center [502, 348] width 12 height 12
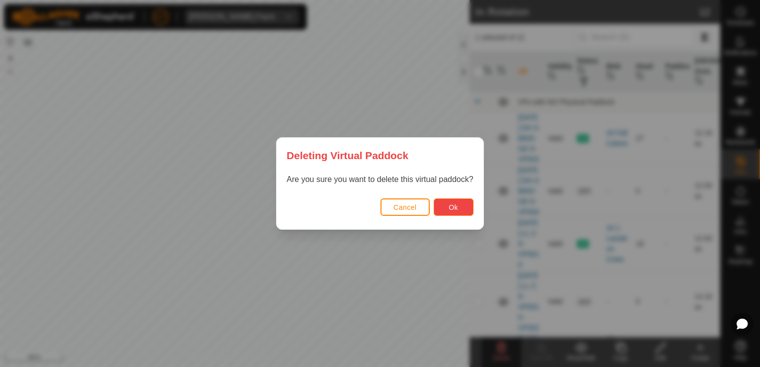
click at [457, 207] on span "Ok" at bounding box center [453, 208] width 9 height 8
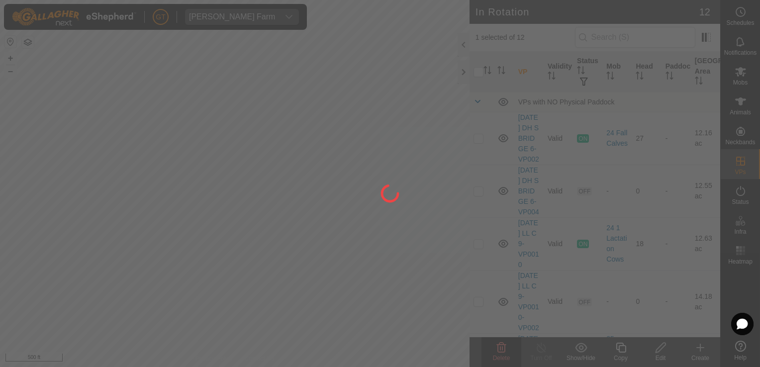
checkbox input "false"
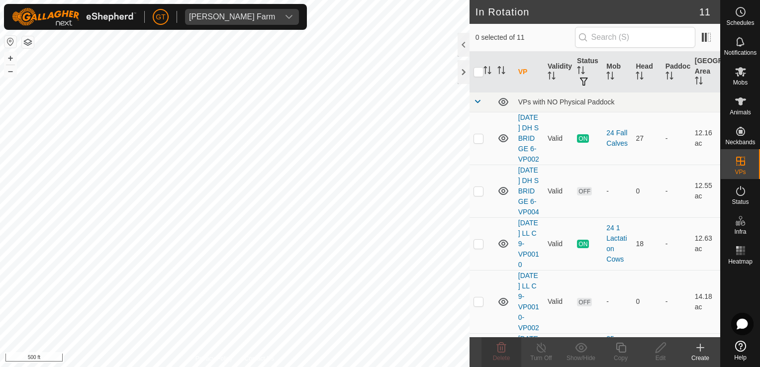
checkbox input "true"
checkbox input "false"
click at [500, 345] on icon at bounding box center [501, 348] width 9 height 10
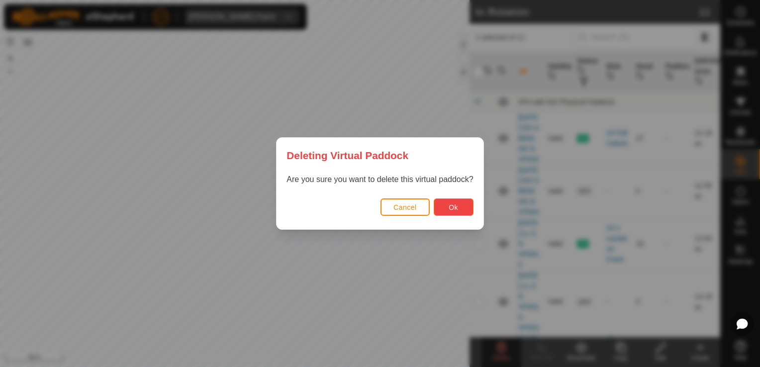
click at [451, 204] on span "Ok" at bounding box center [453, 208] width 9 height 8
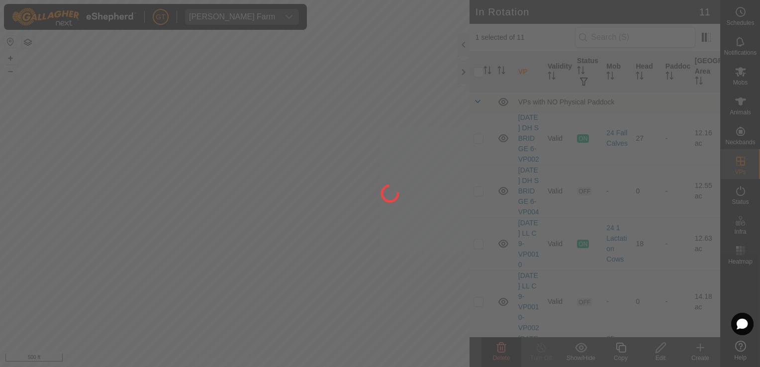
checkbox input "false"
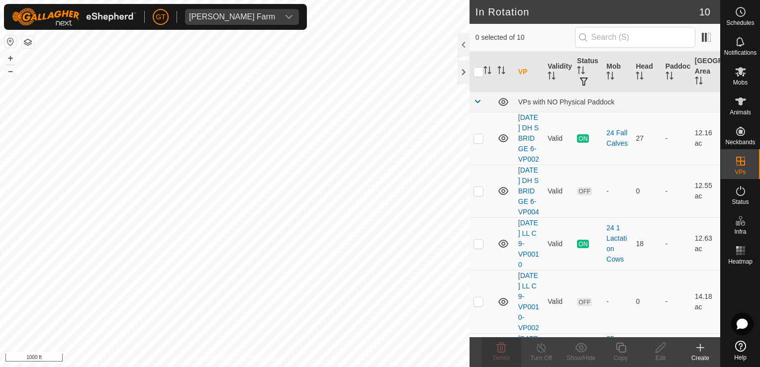
click at [232, 367] on html "[PERSON_NAME] Farm Schedules Notifications Mobs Animals Neckbands VPs Status In…" at bounding box center [380, 183] width 760 height 367
click at [202, 367] on html "[PERSON_NAME] Farm Schedules Notifications Mobs Animals Neckbands VPs Status In…" at bounding box center [380, 183] width 760 height 367
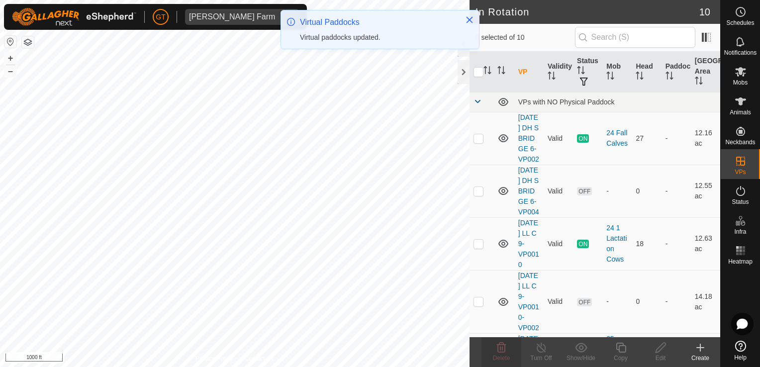
click at [193, 367] on html "[PERSON_NAME] Farm Schedules Notifications Mobs Animals Neckbands VPs Status In…" at bounding box center [380, 183] width 760 height 367
